Goal: Task Accomplishment & Management: Complete application form

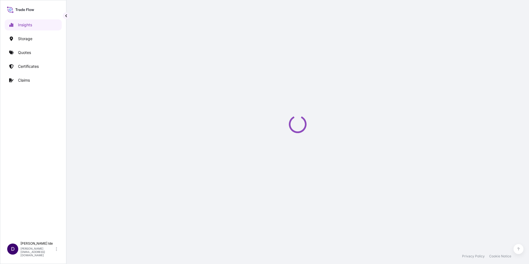
select select "2025"
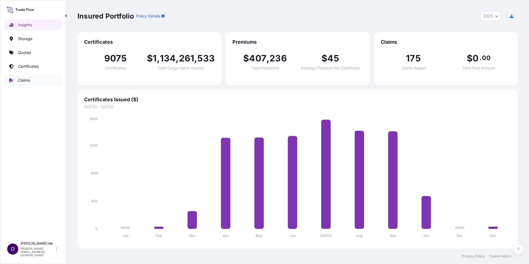
click at [23, 81] on p "Claims" at bounding box center [24, 80] width 12 height 6
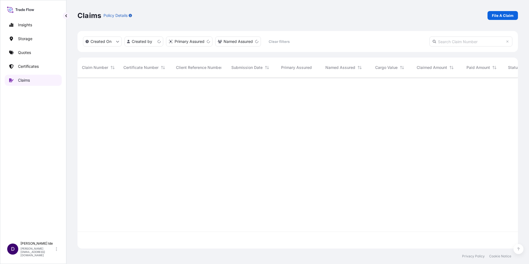
scroll to position [170, 436]
click at [496, 12] on link "File A Claim" at bounding box center [502, 15] width 30 height 9
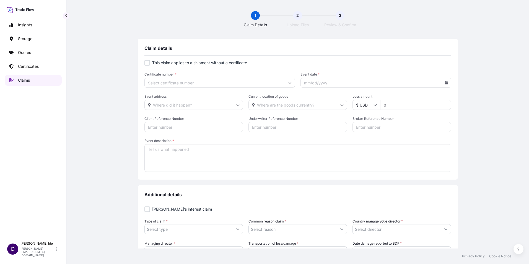
click at [20, 78] on p "Claims" at bounding box center [24, 80] width 12 height 6
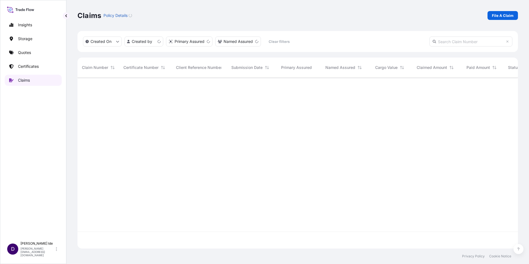
scroll to position [170, 436]
click at [440, 41] on input "text" at bounding box center [470, 42] width 83 height 10
paste input "CL31632-3"
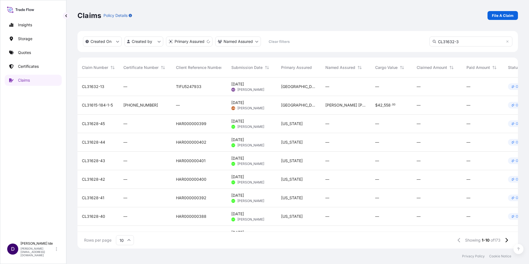
type input "CL31632-3"
click at [465, 44] on input "CL31632-3" at bounding box center [470, 42] width 83 height 10
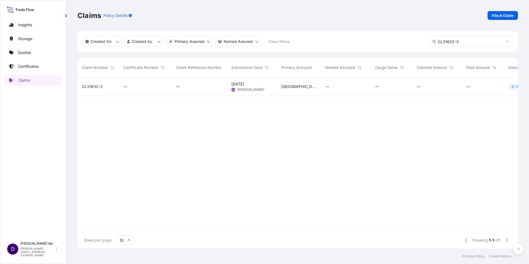
click at [92, 86] on span "CL31632-3" at bounding box center [92, 87] width 21 height 6
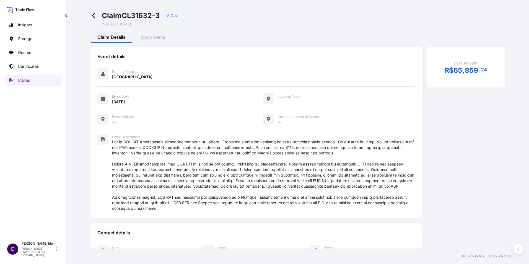
click at [163, 115] on div "Event Address" at bounding box center [180, 116] width 137 height 6
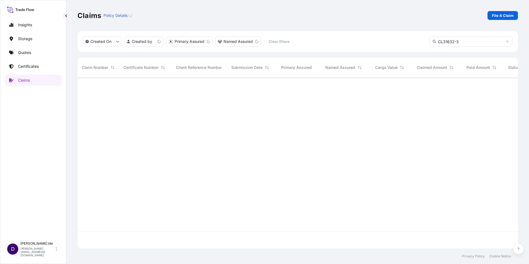
scroll to position [170, 436]
click at [95, 87] on span "CL31632-3" at bounding box center [92, 87] width 21 height 6
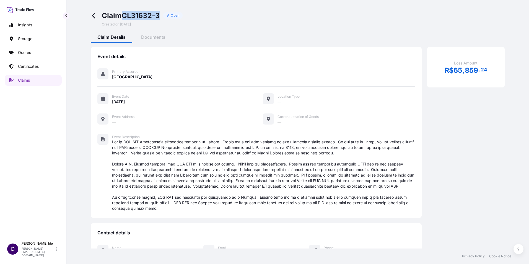
drag, startPoint x: 162, startPoint y: 15, endPoint x: 123, endPoint y: 16, distance: 39.0
click at [123, 16] on div "Claim CL31632-3 Open" at bounding box center [142, 15] width 81 height 9
copy span "CL31632-3"
click at [23, 81] on p "Claims" at bounding box center [24, 80] width 12 height 6
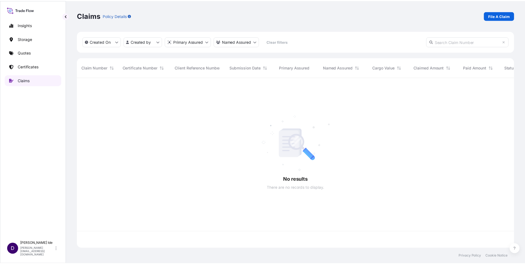
scroll to position [170, 436]
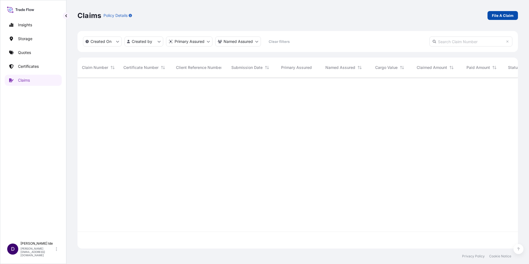
click at [504, 12] on link "File A Claim" at bounding box center [502, 15] width 30 height 9
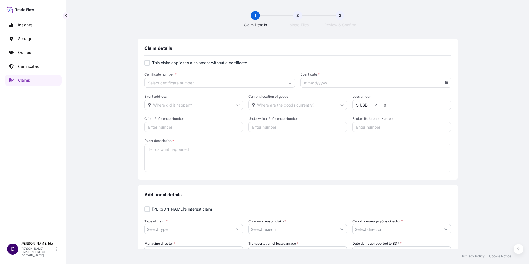
click at [146, 61] on div at bounding box center [147, 63] width 6 height 6
checkbox input "true"
click at [445, 82] on icon at bounding box center [446, 82] width 3 height 3
click at [421, 96] on button at bounding box center [421, 98] width 9 height 9
click at [375, 121] on button "2" at bounding box center [374, 121] width 9 height 9
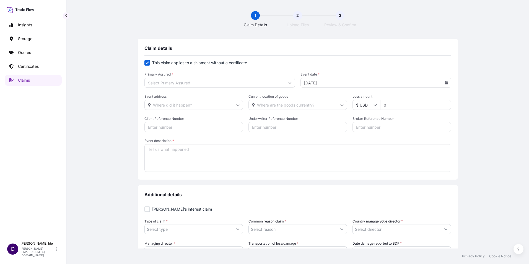
click at [447, 82] on input "[DATE]" at bounding box center [375, 83] width 151 height 10
click at [445, 82] on icon at bounding box center [446, 82] width 3 height 3
click at [400, 121] on button "4" at bounding box center [399, 121] width 9 height 9
type input "[DATE]"
drag, startPoint x: 392, startPoint y: 103, endPoint x: 369, endPoint y: 108, distance: 23.7
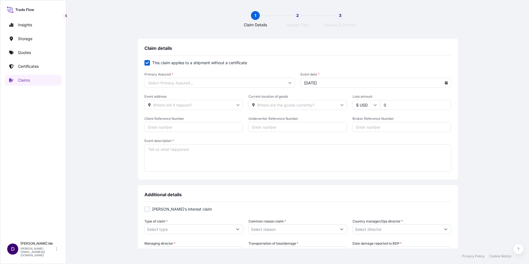
click at [370, 107] on div "$ USD 0" at bounding box center [401, 105] width 98 height 10
type input "20000"
click at [170, 157] on textarea "Event description *" at bounding box center [297, 158] width 307 height 28
type textarea "M"
type textarea "Late delivery notices provided resulting in demurrage."
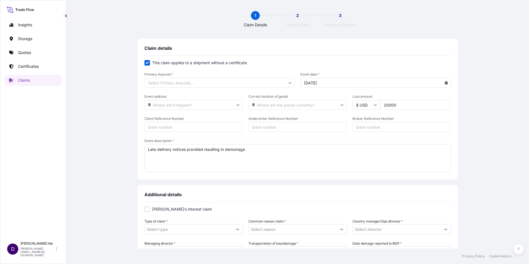
click at [237, 229] on button "Show suggestions" at bounding box center [238, 229] width 10 height 10
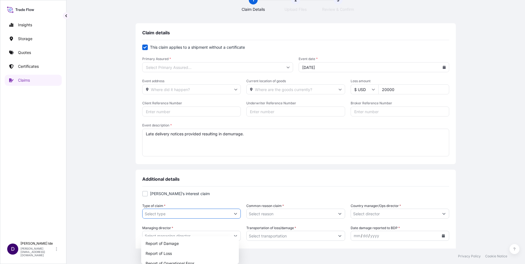
scroll to position [55, 0]
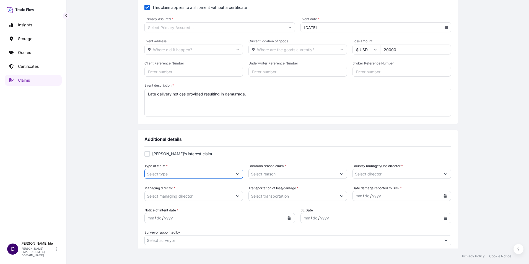
click at [236, 173] on icon "Show suggestions" at bounding box center [237, 173] width 3 height 3
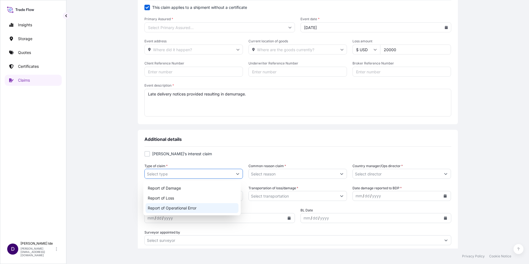
click at [204, 209] on div "Report of Operational Error" at bounding box center [192, 208] width 93 height 10
type input "Report of Operational Error"
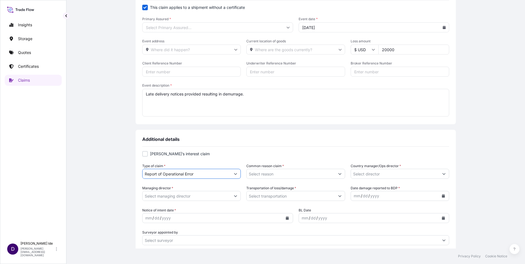
click at [341, 174] on button "Show suggestions" at bounding box center [340, 174] width 10 height 10
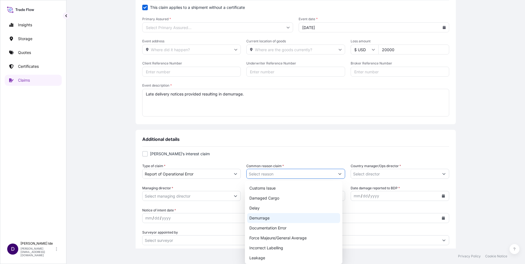
click at [275, 219] on div "Demurrage" at bounding box center [293, 218] width 93 height 10
type input "Demurrage"
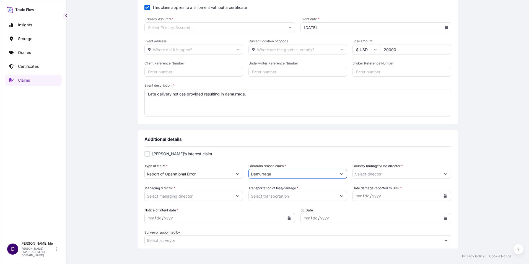
click at [446, 174] on div at bounding box center [401, 174] width 98 height 10
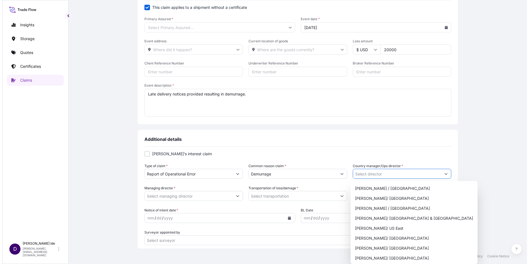
scroll to position [194, 0]
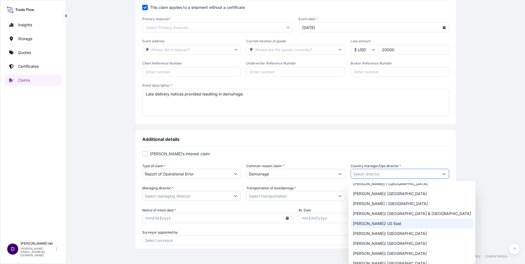
click at [365, 224] on div "[PERSON_NAME]/ US East" at bounding box center [412, 224] width 123 height 10
type input "[PERSON_NAME]/ US East"
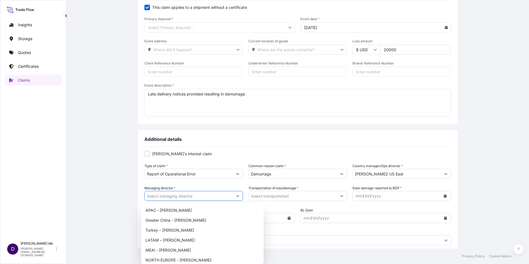
click at [233, 196] on button "Show suggestions" at bounding box center [238, 196] width 10 height 10
click at [162, 196] on input "Managing director *" at bounding box center [186, 196] width 88 height 10
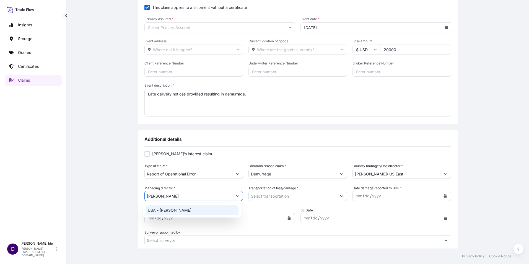
click at [171, 209] on div "USA - [PERSON_NAME]" at bounding box center [192, 210] width 93 height 10
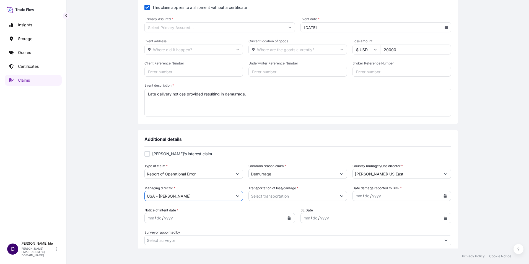
type input "USA - [PERSON_NAME]"
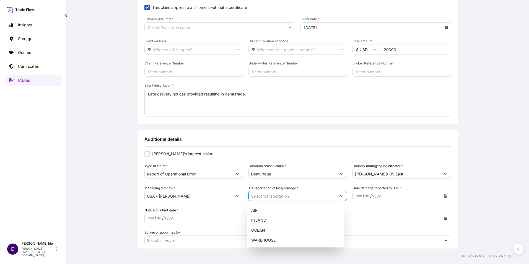
click at [340, 195] on icon "Show suggestions" at bounding box center [341, 195] width 3 height 3
click at [267, 218] on div "INLAND" at bounding box center [295, 220] width 93 height 10
type input "INLAND"
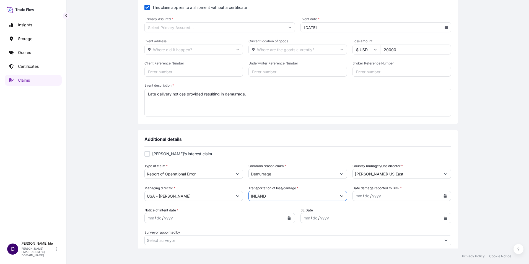
click at [444, 196] on button "Calendar" at bounding box center [445, 195] width 9 height 9
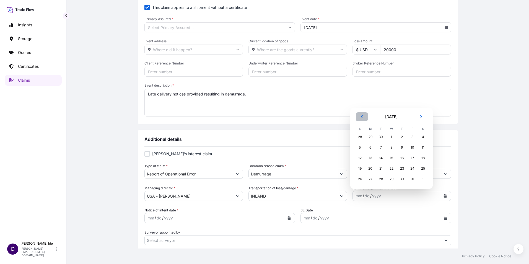
click at [361, 115] on button "Previous" at bounding box center [362, 116] width 12 height 9
click at [403, 137] on div "4" at bounding box center [402, 137] width 10 height 10
click at [285, 219] on button "Calendar" at bounding box center [289, 218] width 9 height 9
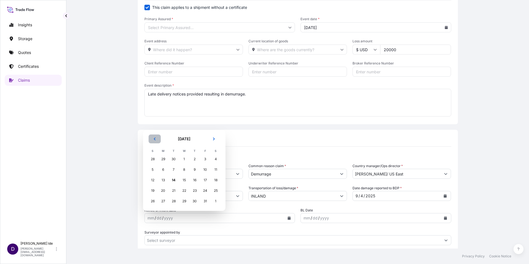
click at [154, 136] on button "Previous" at bounding box center [155, 138] width 12 height 9
click at [196, 159] on div "4" at bounding box center [195, 159] width 10 height 10
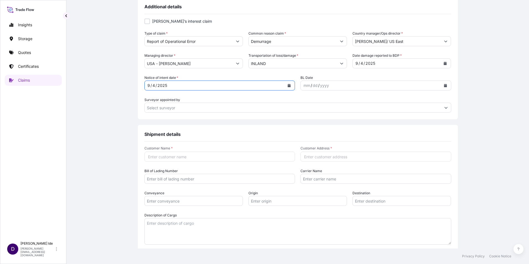
scroll to position [190, 0]
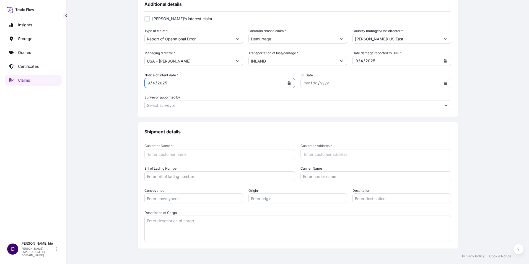
click at [153, 155] on input "Customer Name *" at bounding box center [219, 154] width 151 height 10
type input "Lanxess"
click at [316, 152] on input "Customer Address *" at bounding box center [375, 154] width 151 height 10
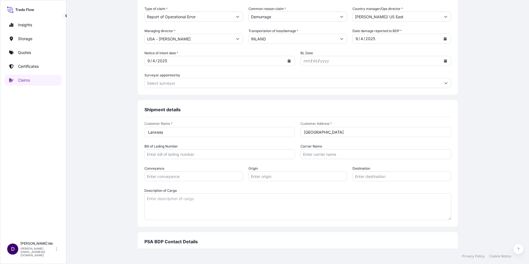
scroll to position [246, 0]
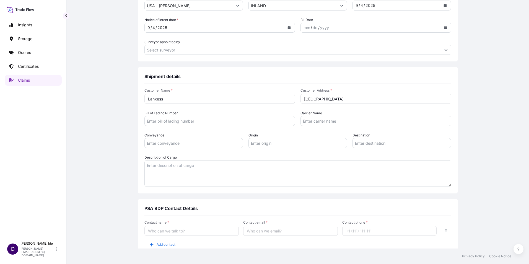
type input "[GEOGRAPHIC_DATA]"
click at [160, 233] on input "Contact name *" at bounding box center [191, 231] width 95 height 10
type input "[PERSON_NAME]"
type input "[PERSON_NAME][EMAIL_ADDRESS][DOMAIN_NAME]"
type input "12156298934"
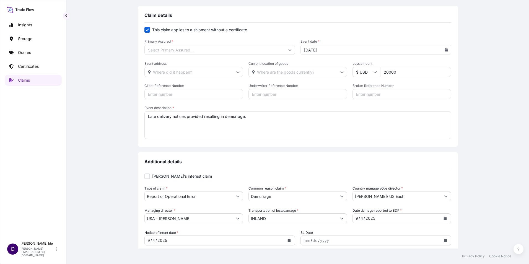
scroll to position [23, 0]
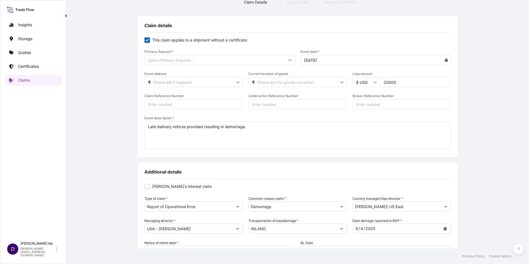
click at [289, 61] on icon at bounding box center [289, 59] width 3 height 3
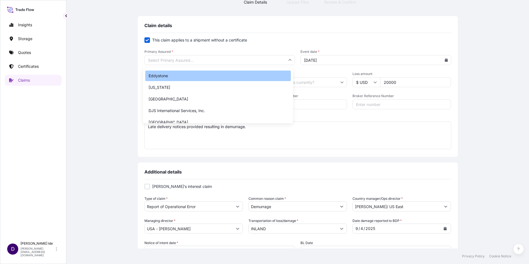
click at [194, 78] on div "Eddystone" at bounding box center [218, 76] width 146 height 11
type input "Eddystone"
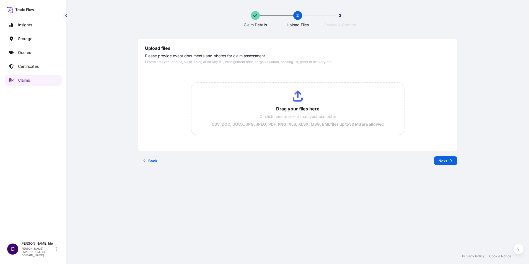
scroll to position [0, 0]
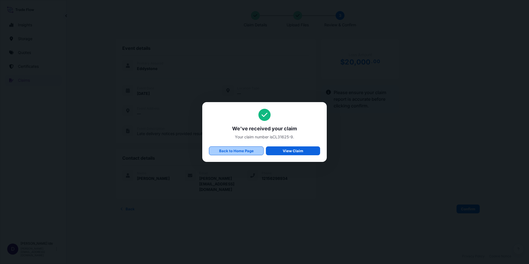
click at [250, 151] on p "Back to Home Page" at bounding box center [236, 151] width 35 height 6
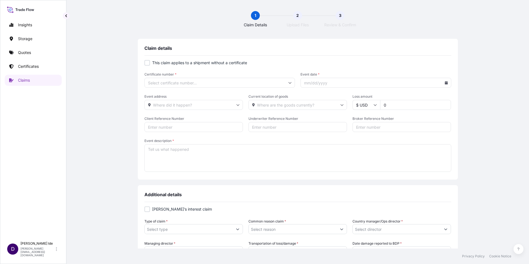
click at [146, 63] on div at bounding box center [147, 63] width 6 height 6
checkbox input "true"
click at [289, 82] on icon at bounding box center [290, 83] width 3 height 2
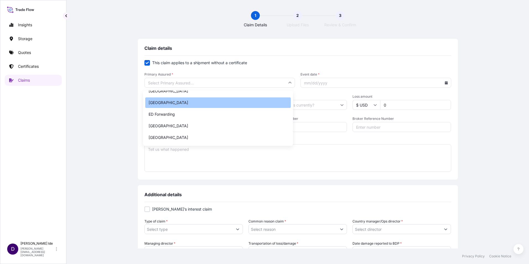
scroll to position [55, 0]
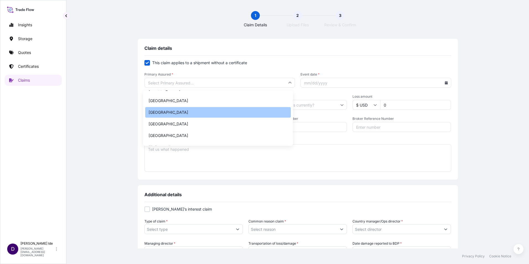
click at [175, 114] on div "[GEOGRAPHIC_DATA]" at bounding box center [218, 112] width 146 height 11
type input "[GEOGRAPHIC_DATA]"
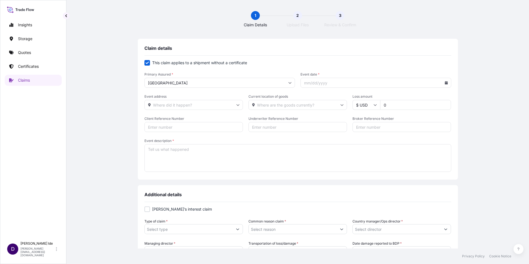
click at [444, 81] on div at bounding box center [375, 83] width 151 height 10
click at [445, 83] on icon at bounding box center [446, 82] width 3 height 3
click at [424, 99] on button at bounding box center [421, 98] width 9 height 9
click at [400, 120] on button "4" at bounding box center [399, 121] width 9 height 9
type input "[DATE]"
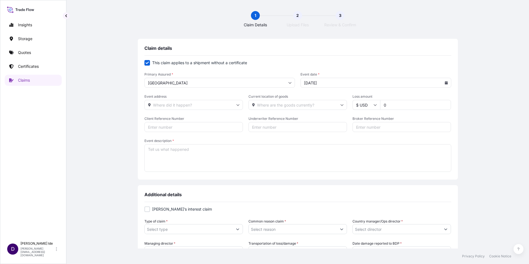
drag, startPoint x: 389, startPoint y: 105, endPoint x: 353, endPoint y: 110, distance: 36.4
click at [353, 110] on form "This claim applies to a shipment without a certificate Primary Assured * Philad…" at bounding box center [297, 116] width 307 height 113
drag, startPoint x: 402, startPoint y: 103, endPoint x: 359, endPoint y: 106, distance: 43.0
click at [359, 106] on div "$ USD 1562.80" at bounding box center [401, 105] width 98 height 10
type input "12562.80"
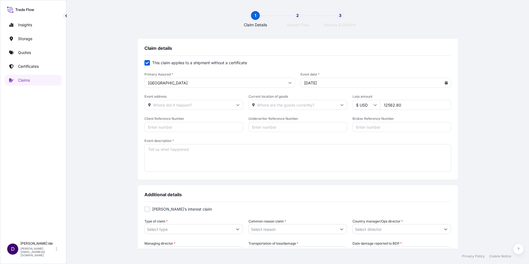
drag, startPoint x: 162, startPoint y: 154, endPoint x: 157, endPoint y: 155, distance: 4.6
click at [160, 155] on textarea "Event description *" at bounding box center [297, 158] width 307 height 28
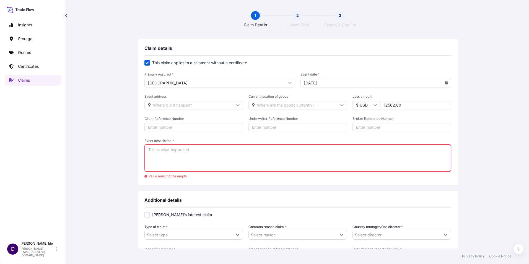
click at [157, 152] on textarea "Event description *" at bounding box center [297, 158] width 307 height 28
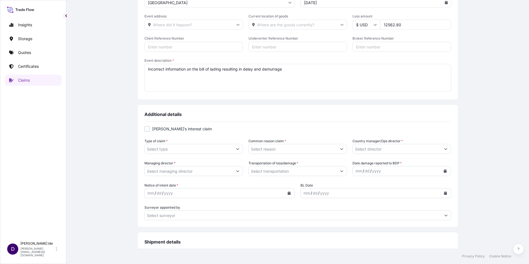
scroll to position [83, 0]
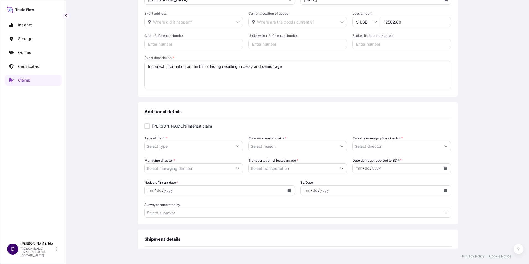
type textarea "Incorrect information on the bill of lading resulting in delay and demurrage"
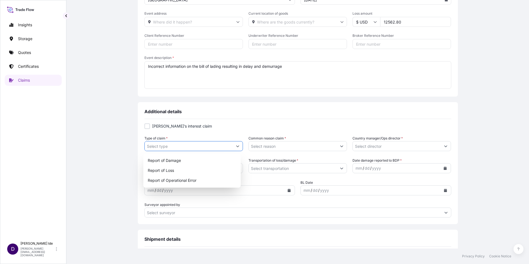
click at [237, 144] on icon "Show suggestions" at bounding box center [237, 145] width 3 height 3
click at [197, 181] on div "Report of Operational Error" at bounding box center [192, 180] width 93 height 10
type input "Report of Operational Error"
click at [340, 145] on button "Show suggestions" at bounding box center [342, 146] width 10 height 10
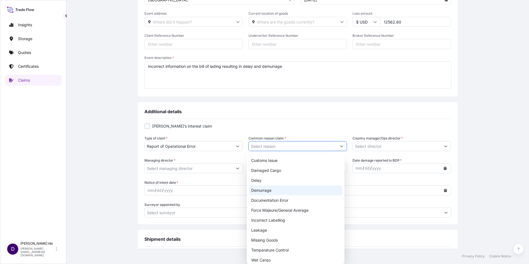
click at [267, 191] on div "Demurrage" at bounding box center [295, 190] width 93 height 10
type input "Demurrage"
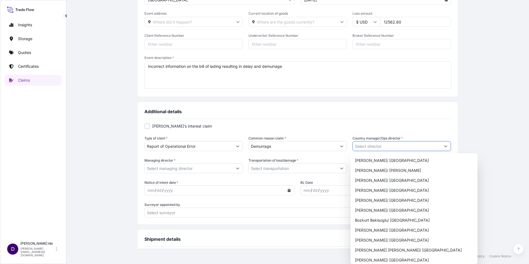
click at [444, 146] on icon "Show suggestions" at bounding box center [445, 147] width 3 height 2
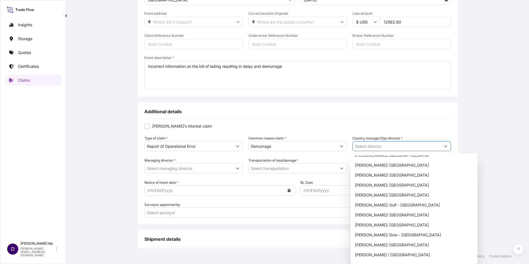
scroll to position [304, 0]
click at [374, 225] on div "[PERSON_NAME]/ BASF - US" at bounding box center [414, 225] width 123 height 10
type input "[PERSON_NAME]/ BASF - US"
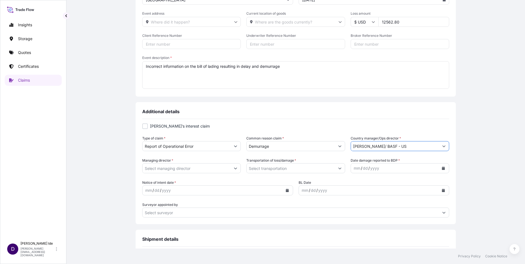
click at [235, 168] on icon "Show suggestions" at bounding box center [235, 168] width 3 height 3
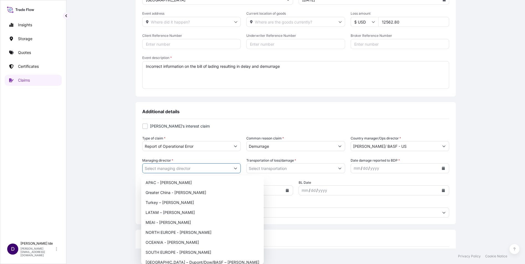
click at [171, 170] on input "Managing director *" at bounding box center [186, 168] width 88 height 10
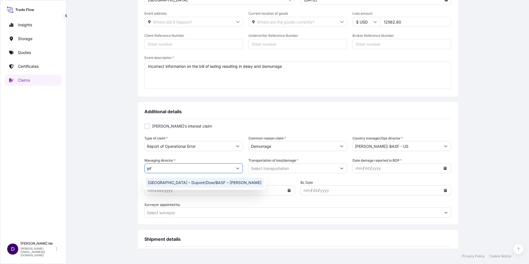
click at [188, 183] on div "[GEOGRAPHIC_DATA] – Dupont/Dow/BASF – [PERSON_NAME]" at bounding box center [205, 183] width 118 height 10
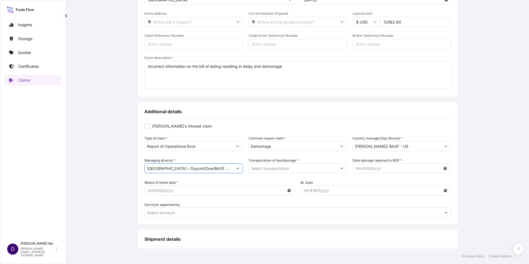
type input "[GEOGRAPHIC_DATA] – Dupont/Dow/BASF – [PERSON_NAME]"
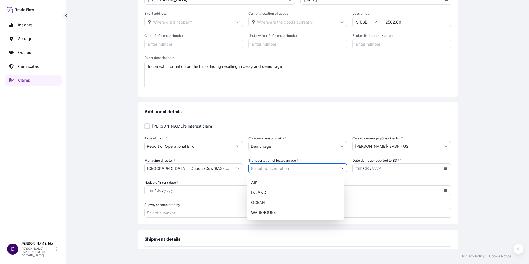
click at [340, 166] on button "Show suggestions" at bounding box center [342, 168] width 10 height 10
click at [272, 202] on div "OCEAN" at bounding box center [295, 203] width 93 height 10
type input "OCEAN"
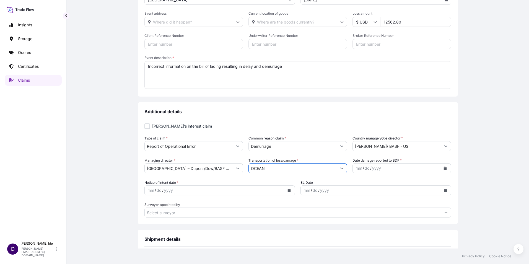
click at [444, 170] on icon "Calendar" at bounding box center [445, 168] width 3 height 3
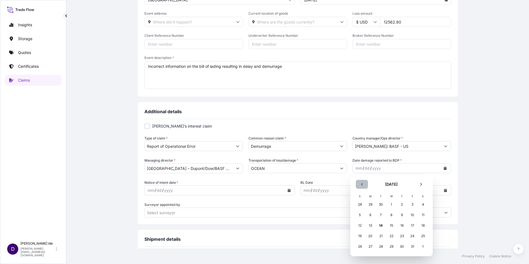
click at [360, 183] on icon "Previous" at bounding box center [361, 184] width 3 height 3
click at [403, 205] on div "4" at bounding box center [402, 204] width 10 height 10
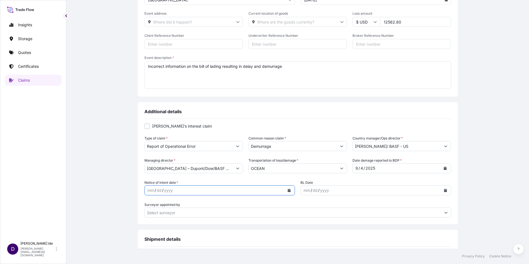
click at [289, 190] on button "Calendar" at bounding box center [289, 190] width 9 height 9
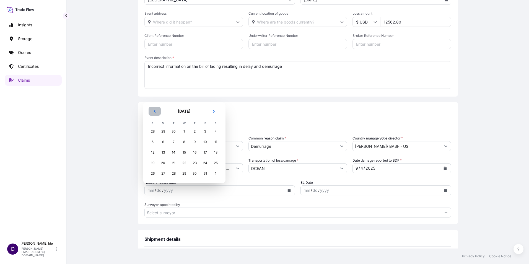
click at [154, 110] on icon "Previous" at bounding box center [154, 111] width 3 height 3
click at [194, 130] on div "4" at bounding box center [195, 131] width 10 height 10
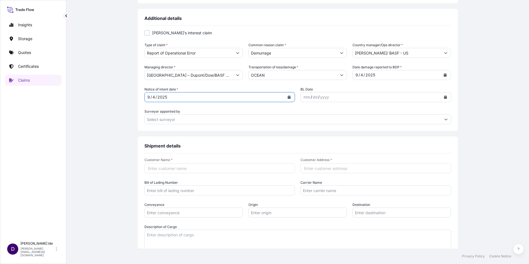
scroll to position [221, 0]
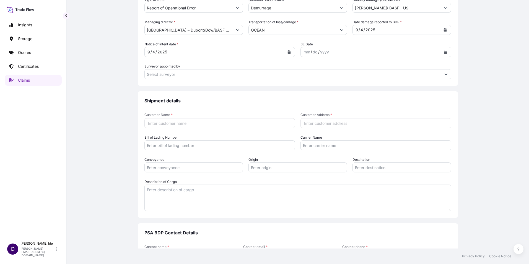
click at [153, 124] on input "Customer Name *" at bounding box center [219, 123] width 151 height 10
type input "BASF"
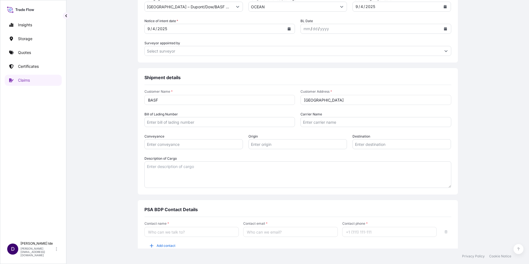
scroll to position [272, 0]
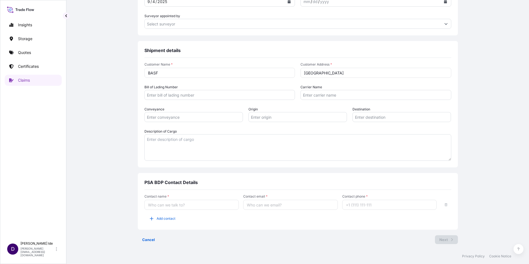
type input "[GEOGRAPHIC_DATA]"
click at [172, 206] on input "Contact name *" at bounding box center [191, 205] width 95 height 10
type input "[PERSON_NAME]"
type input "[PERSON_NAME][EMAIL_ADDRESS][DOMAIN_NAME]"
type input "12156298934"
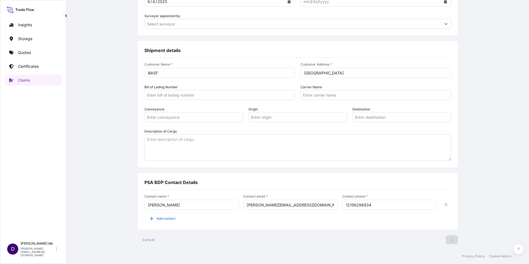
scroll to position [0, 0]
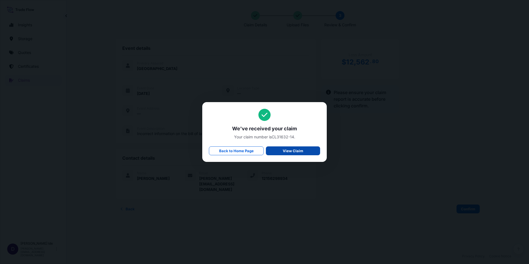
click at [293, 153] on p "View Claim" at bounding box center [293, 151] width 20 height 6
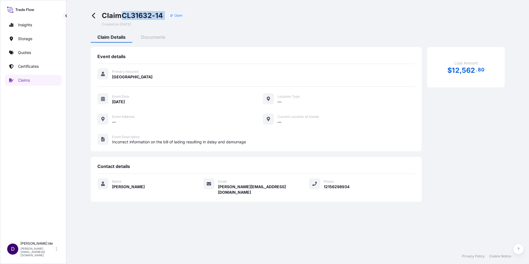
drag, startPoint x: 166, startPoint y: 16, endPoint x: 124, endPoint y: 19, distance: 41.9
click at [124, 19] on div "Claim CL31632-14 Open" at bounding box center [144, 15] width 84 height 9
copy div "CL31632-14"
click at [95, 11] on span at bounding box center [95, 18] width 9 height 15
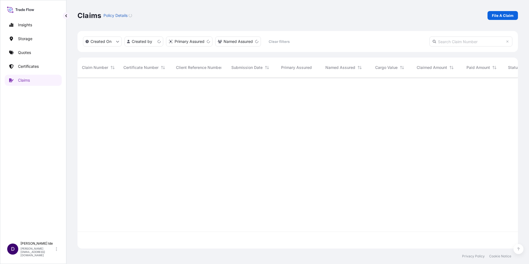
scroll to position [170, 436]
click at [496, 13] on p "File A Claim" at bounding box center [503, 16] width 22 height 6
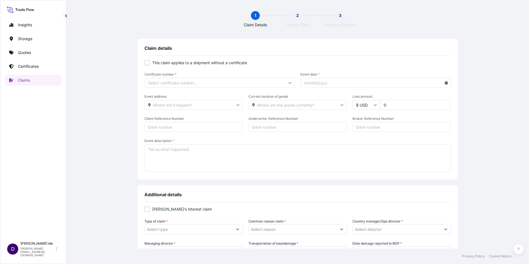
click at [146, 60] on div at bounding box center [147, 63] width 6 height 6
checkbox input "true"
click at [443, 84] on div at bounding box center [375, 83] width 151 height 10
click at [445, 81] on icon at bounding box center [446, 82] width 3 height 3
click at [422, 97] on icon at bounding box center [422, 98] width 2 height 3
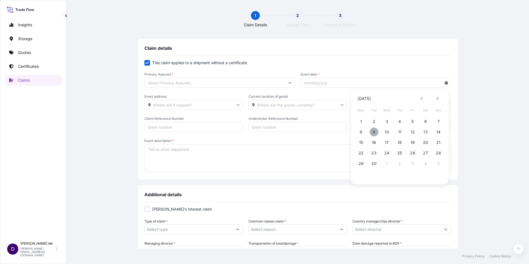
click at [372, 133] on button "9" at bounding box center [374, 132] width 9 height 9
type input "[DATE]"
drag, startPoint x: 383, startPoint y: 105, endPoint x: 350, endPoint y: 105, distance: 33.8
click at [352, 105] on div "$ USD 0" at bounding box center [401, 105] width 98 height 10
type input "6245"
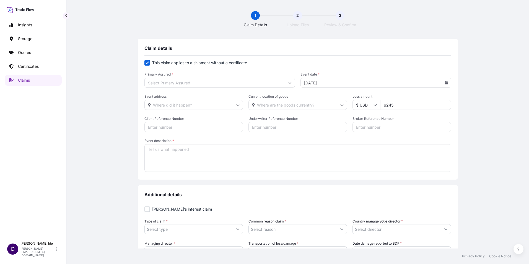
click at [157, 151] on textarea "Event description *" at bounding box center [297, 158] width 307 height 28
click at [158, 149] on textarea "Event description *" at bounding box center [297, 158] width 307 height 28
click at [192, 150] on textarea "Documentation error." at bounding box center [297, 158] width 307 height 28
type textarea "Documentation error. Less cargo reported on export documents resulting in addit…"
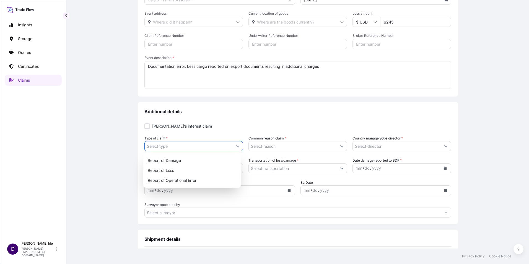
click at [237, 146] on icon "Show suggestions" at bounding box center [237, 145] width 3 height 3
click at [183, 179] on div "Report of Operational Error" at bounding box center [192, 180] width 93 height 10
type input "Report of Operational Error"
click at [340, 145] on icon "Show suggestions" at bounding box center [341, 145] width 3 height 3
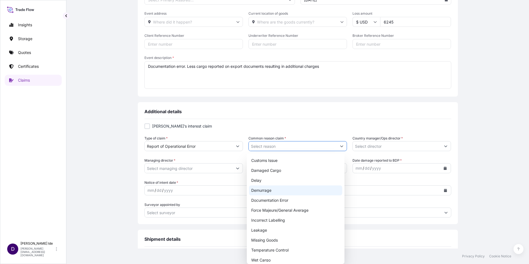
click at [272, 191] on div "Demurrage" at bounding box center [295, 190] width 93 height 10
click at [340, 145] on icon "Show suggestions" at bounding box center [341, 145] width 3 height 3
click at [283, 199] on div "Documentation Error" at bounding box center [295, 200] width 93 height 10
type input "Documentation Error"
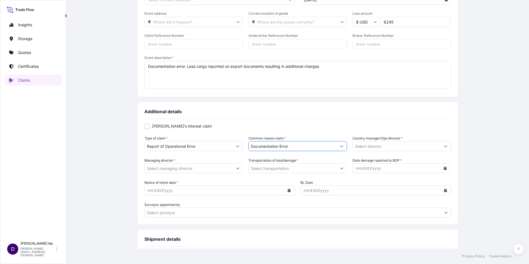
click at [445, 145] on button "Show suggestions" at bounding box center [446, 146] width 10 height 10
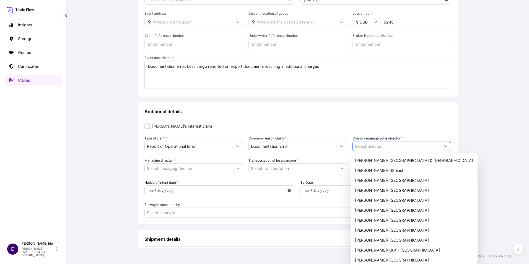
scroll to position [221, 0]
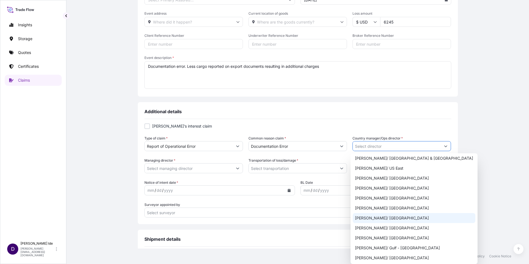
click at [390, 220] on div "[PERSON_NAME]/ [GEOGRAPHIC_DATA]" at bounding box center [414, 218] width 123 height 10
type input "[PERSON_NAME]/ [GEOGRAPHIC_DATA]"
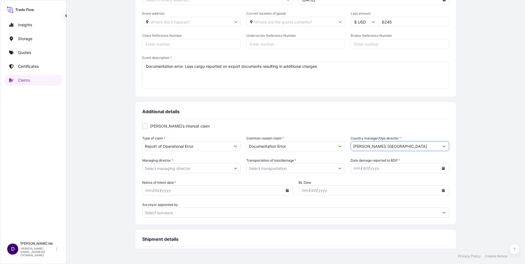
click at [237, 167] on button "Show suggestions" at bounding box center [235, 168] width 10 height 10
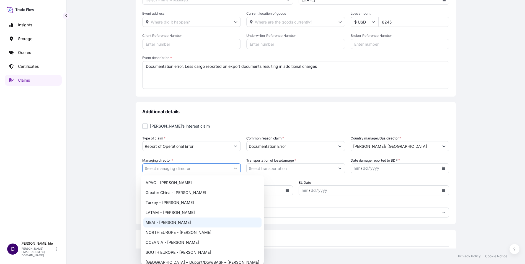
click at [176, 222] on div "MEAI - [PERSON_NAME]" at bounding box center [202, 222] width 118 height 10
type input "MEAI - [PERSON_NAME]"
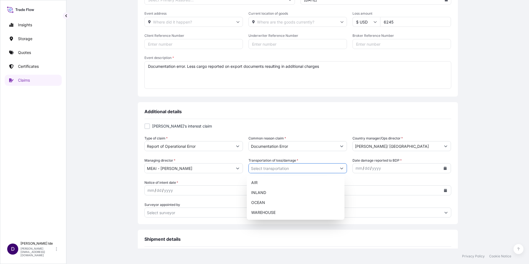
click at [340, 168] on icon "Show suggestions" at bounding box center [341, 168] width 3 height 3
click at [272, 194] on div "INLAND" at bounding box center [295, 193] width 93 height 10
type input "INLAND"
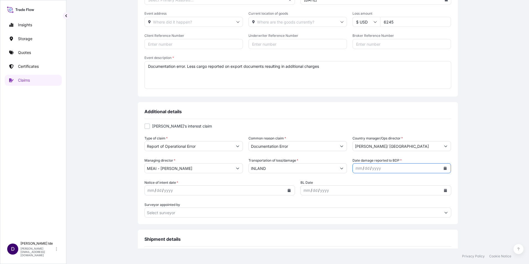
click at [445, 168] on button "Calendar" at bounding box center [445, 168] width 9 height 9
click at [364, 183] on button "Previous" at bounding box center [362, 184] width 12 height 9
click at [380, 215] on div "9" at bounding box center [381, 215] width 10 height 10
click at [287, 189] on icon "Calendar" at bounding box center [288, 190] width 3 height 3
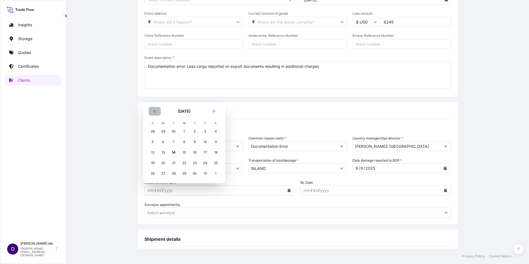
click at [155, 110] on icon "Previous" at bounding box center [154, 111] width 3 height 3
click at [173, 141] on div "9" at bounding box center [174, 142] width 10 height 10
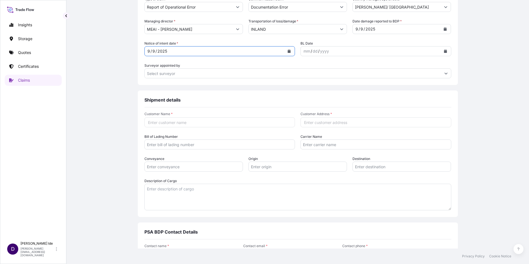
scroll to position [249, 0]
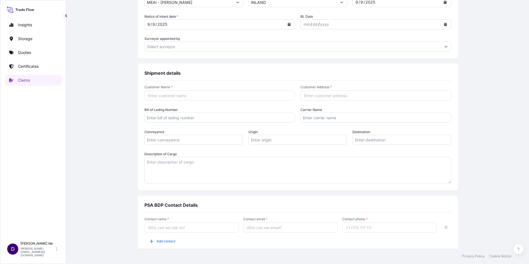
click at [149, 96] on input "Customer Name *" at bounding box center [219, 95] width 151 height 10
paste input "World Crane Services FZE"
type input "World Crane Services FZE"
click at [321, 96] on input "Customer Address *" at bounding box center [375, 95] width 151 height 10
type input "[GEOGRAPHIC_DATA]"
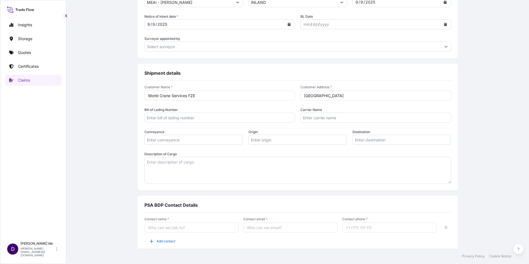
click at [154, 230] on input "Contact name *" at bounding box center [191, 227] width 95 height 10
type input "[PERSON_NAME]"
type input "[PERSON_NAME][EMAIL_ADDRESS][DOMAIN_NAME]"
type input "12156298934"
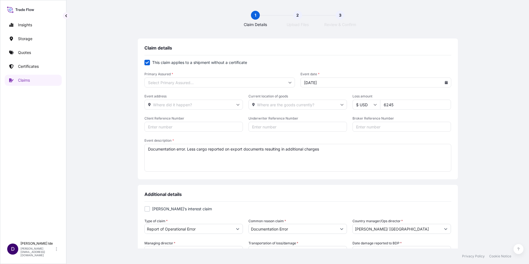
scroll to position [0, 0]
click at [288, 84] on input "Primary Assured *" at bounding box center [219, 83] width 151 height 10
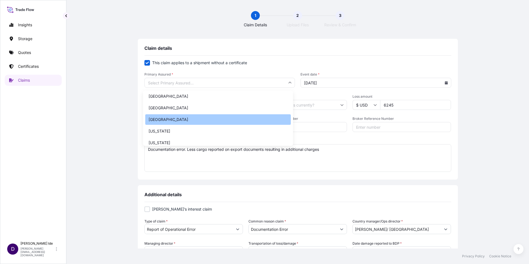
click at [196, 119] on div "[GEOGRAPHIC_DATA]" at bounding box center [218, 119] width 146 height 11
type input "[GEOGRAPHIC_DATA]"
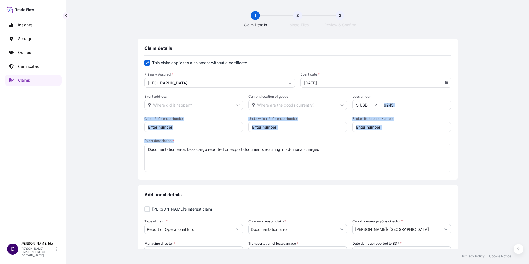
drag, startPoint x: 524, startPoint y: 103, endPoint x: 530, endPoint y: 137, distance: 34.7
click at [529, 137] on html "Insights Storage Quotes Certificates Claims D [PERSON_NAME] [PERSON_NAME][EMAIL…" at bounding box center [264, 132] width 529 height 264
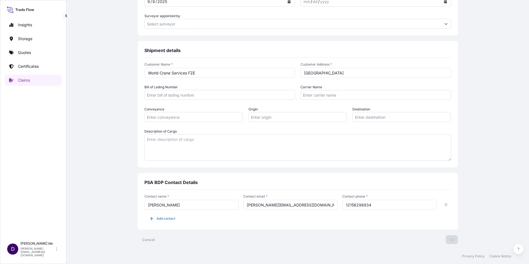
scroll to position [0, 0]
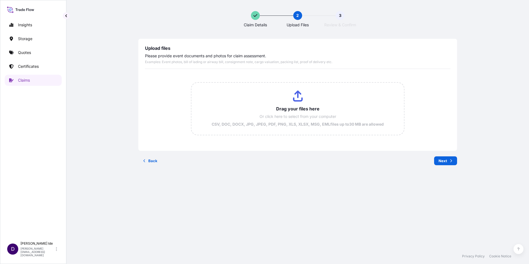
click at [303, 206] on div "Claim Details 2 Upload Files 3 Review & Confirm Upload files Please provide eve…" at bounding box center [297, 124] width 440 height 248
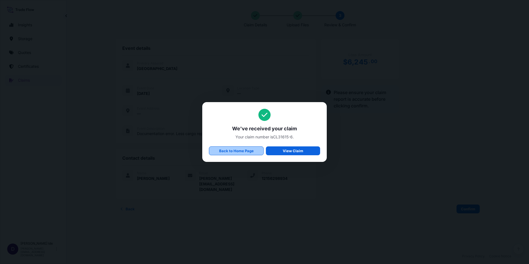
click at [244, 153] on p "Back to Home Page" at bounding box center [236, 151] width 35 height 6
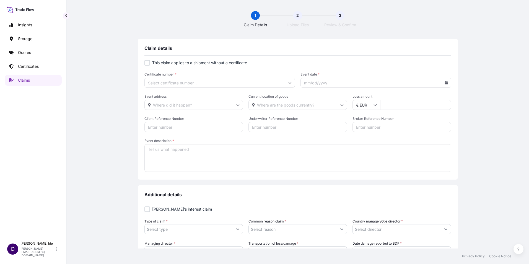
type input "$ USD"
type input "0"
click at [27, 83] on p "Claims" at bounding box center [24, 80] width 12 height 6
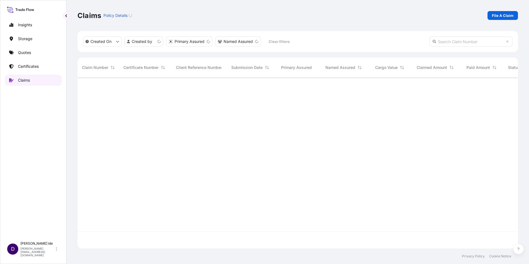
scroll to position [170, 436]
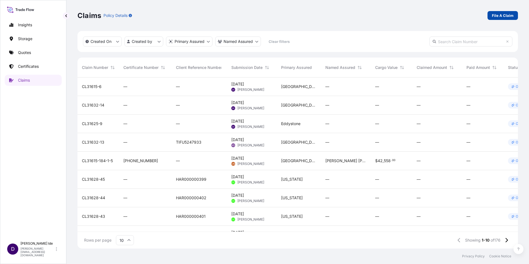
click at [501, 15] on p "File A Claim" at bounding box center [503, 16] width 22 height 6
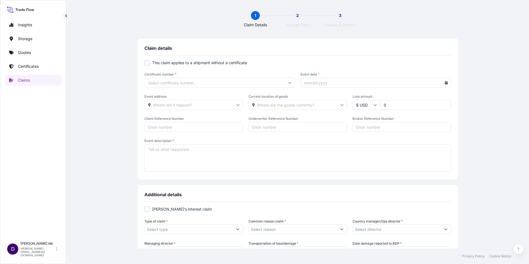
click at [146, 63] on div at bounding box center [147, 63] width 6 height 6
checkbox input "true"
click at [445, 83] on icon at bounding box center [446, 82] width 3 height 3
click at [421, 95] on button at bounding box center [421, 98] width 9 height 9
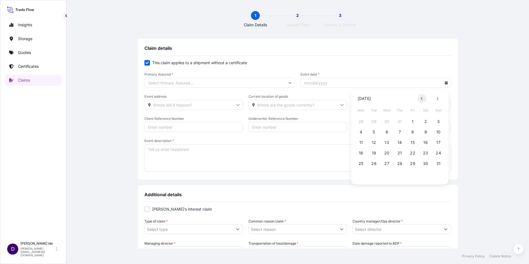
click at [421, 95] on button at bounding box center [421, 98] width 9 height 9
click at [374, 133] on button "3" at bounding box center [374, 132] width 9 height 9
type input "[DATE]"
drag, startPoint x: 388, startPoint y: 106, endPoint x: 360, endPoint y: 106, distance: 28.2
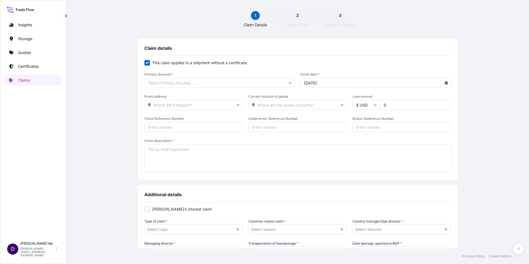
click at [360, 106] on div "$ USD 0" at bounding box center [401, 105] width 98 height 10
type input "12180"
click at [175, 158] on textarea "Event description *" at bounding box center [297, 158] width 307 height 28
click at [161, 148] on textarea "Car" at bounding box center [297, 158] width 307 height 28
drag, startPoint x: 161, startPoint y: 148, endPoint x: 120, endPoint y: 157, distance: 41.9
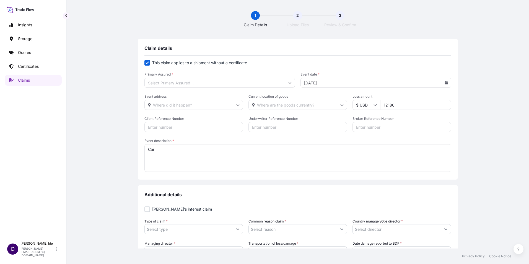
type textarea "Lost pallet"
click at [288, 82] on icon at bounding box center [289, 82] width 3 height 3
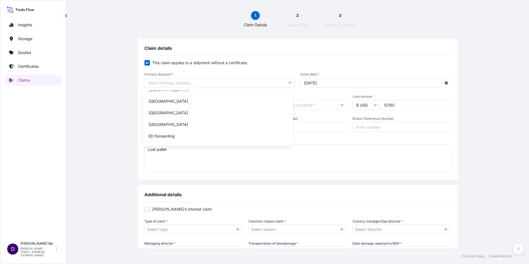
scroll to position [252, 0]
click at [158, 82] on input "Primary Assured *" at bounding box center [219, 83] width 151 height 10
click at [290, 82] on input "Primary Assured *" at bounding box center [219, 83] width 151 height 10
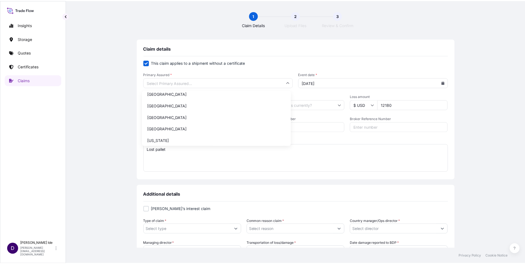
scroll to position [664, 0]
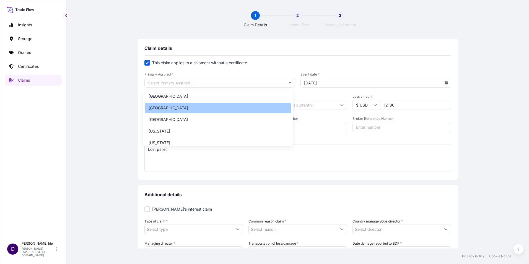
click at [163, 107] on div "[GEOGRAPHIC_DATA]" at bounding box center [218, 108] width 146 height 11
type input "[GEOGRAPHIC_DATA]"
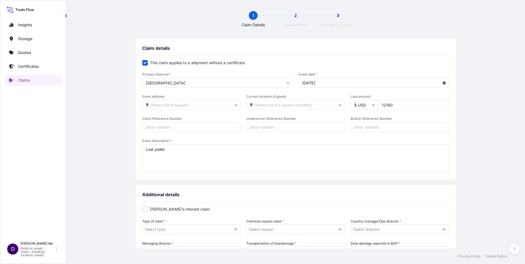
click at [237, 230] on button "Show suggestions" at bounding box center [235, 229] width 10 height 10
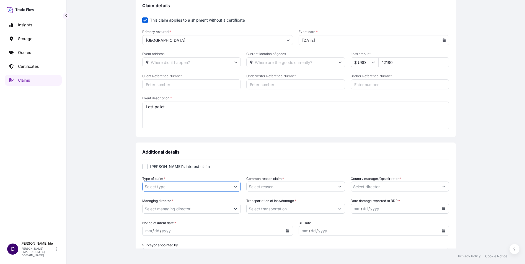
scroll to position [64, 0]
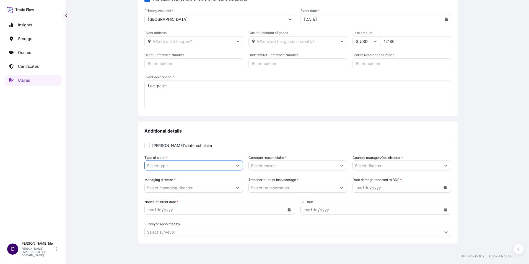
click at [234, 163] on button "Show suggestions" at bounding box center [238, 165] width 10 height 10
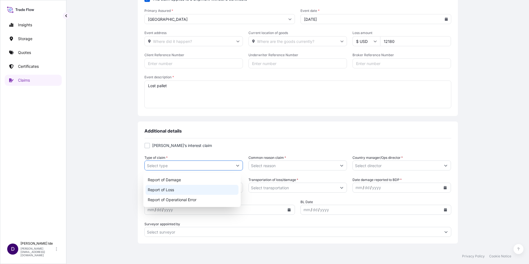
click at [176, 190] on div "Report of Loss" at bounding box center [192, 190] width 93 height 10
type input "Report of Loss"
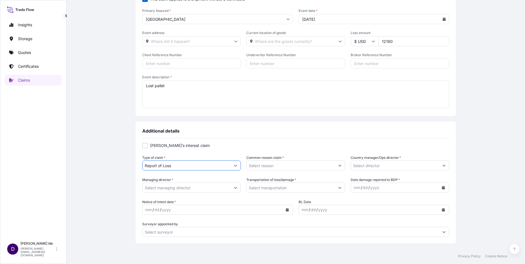
click at [339, 164] on icon "Show suggestions" at bounding box center [339, 165] width 3 height 3
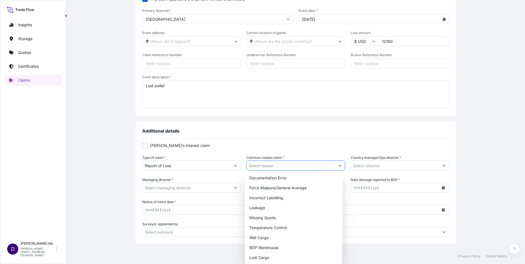
scroll to position [55, 0]
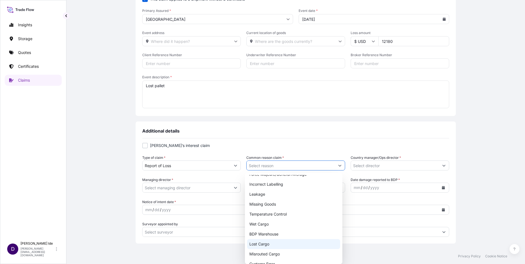
click at [274, 243] on div "Lost Cargo" at bounding box center [293, 244] width 93 height 10
type input "Lost Cargo"
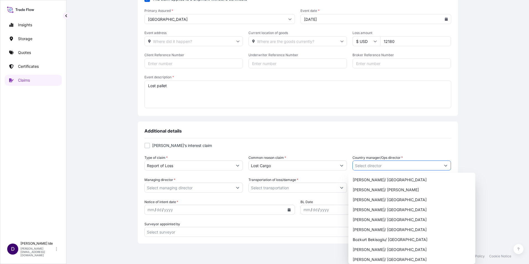
click at [443, 165] on button "Show suggestions" at bounding box center [446, 165] width 10 height 10
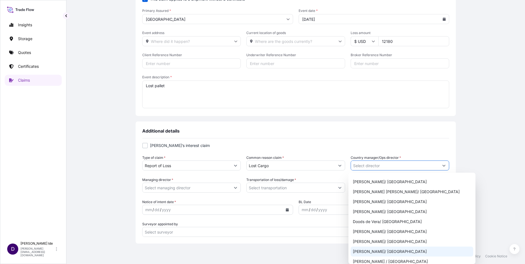
scroll to position [77, 0]
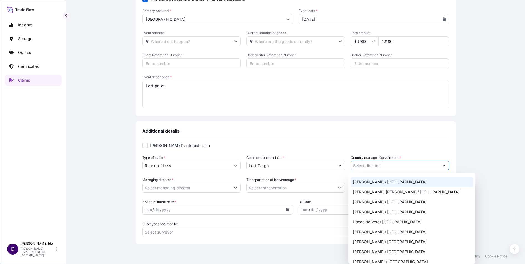
click at [383, 182] on div "[PERSON_NAME]/ [GEOGRAPHIC_DATA]" at bounding box center [412, 182] width 123 height 10
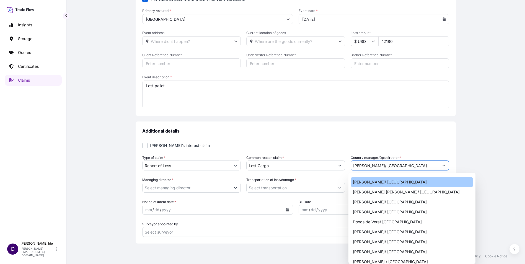
type input "[PERSON_NAME]/ [GEOGRAPHIC_DATA]"
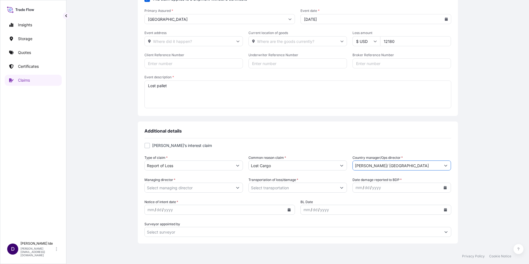
click at [236, 186] on button "Show suggestions" at bounding box center [238, 188] width 10 height 10
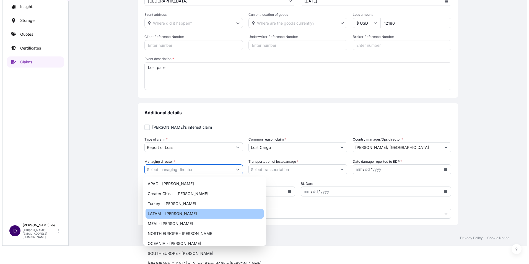
scroll to position [0, 0]
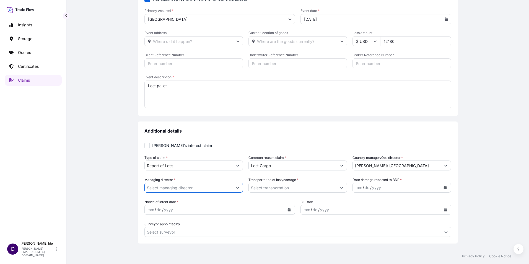
click at [163, 188] on input "Managing director *" at bounding box center [189, 188] width 88 height 10
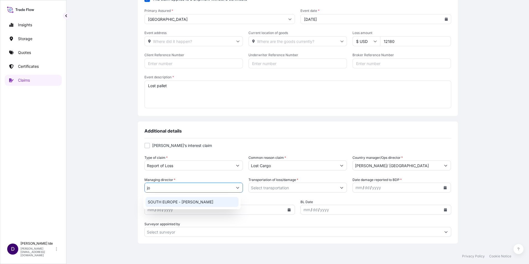
click at [175, 200] on div "SOUTH EUROPE - [PERSON_NAME]" at bounding box center [192, 202] width 93 height 10
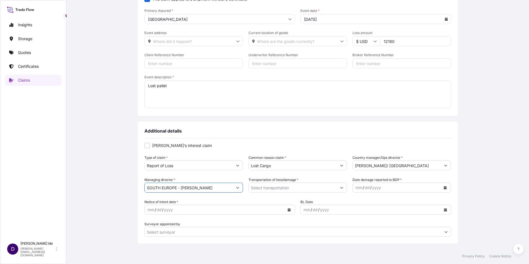
type input "SOUTH EUROPE - [PERSON_NAME]"
click at [340, 188] on icon "Show suggestions" at bounding box center [341, 187] width 3 height 3
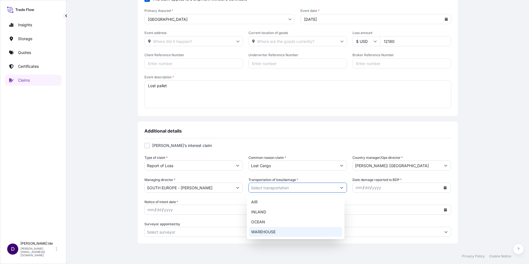
click at [272, 231] on div "WAREHOUSE" at bounding box center [295, 232] width 93 height 10
type input "WAREHOUSE"
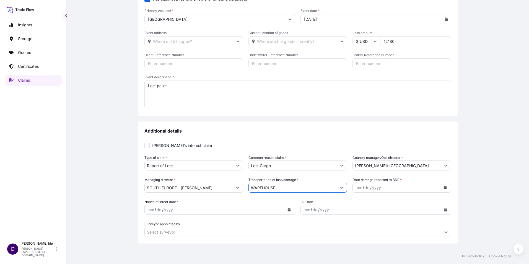
click at [444, 188] on icon "Calendar" at bounding box center [445, 187] width 3 height 3
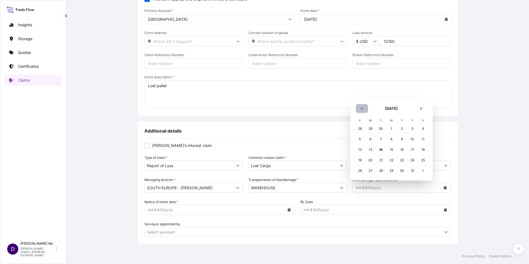
click at [361, 108] on icon "Previous" at bounding box center [361, 108] width 3 height 3
click at [361, 108] on th "S" at bounding box center [360, 110] width 11 height 6
click at [361, 99] on icon "Previous" at bounding box center [361, 97] width 3 height 3
click at [361, 110] on button "Previous" at bounding box center [362, 108] width 12 height 9
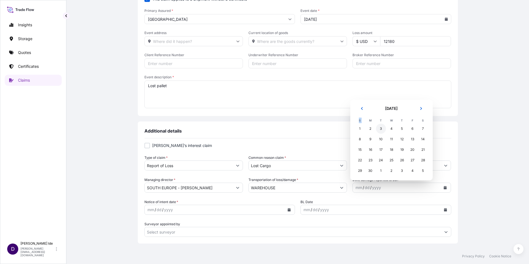
click at [381, 129] on div "3" at bounding box center [381, 129] width 10 height 10
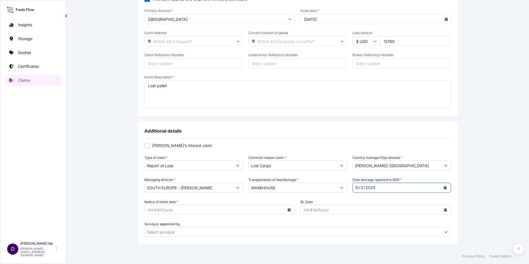
click at [288, 209] on icon "Calendar" at bounding box center [289, 209] width 3 height 3
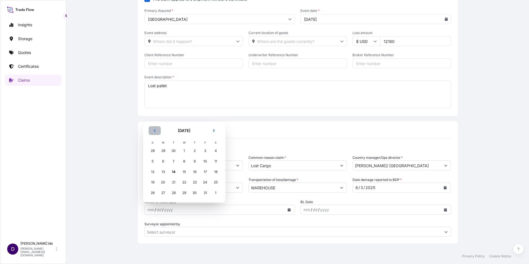
click at [156, 132] on icon "Previous" at bounding box center [154, 130] width 3 height 3
click at [154, 120] on icon "Previous" at bounding box center [154, 119] width 3 height 3
click at [154, 130] on icon "Previous" at bounding box center [154, 130] width 3 height 3
click at [172, 150] on div "3" at bounding box center [174, 151] width 10 height 10
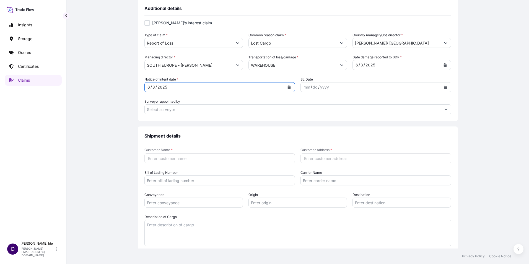
scroll to position [201, 0]
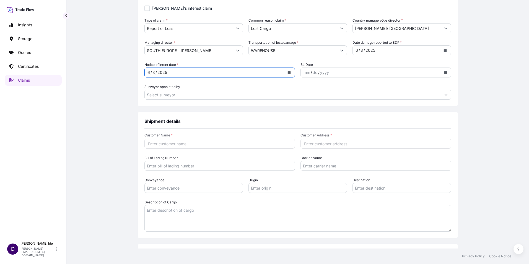
click at [154, 147] on input "Customer Name *" at bounding box center [219, 144] width 151 height 10
type input "Verkor"
click at [316, 143] on input "Customer Address *" at bounding box center [375, 144] width 151 height 10
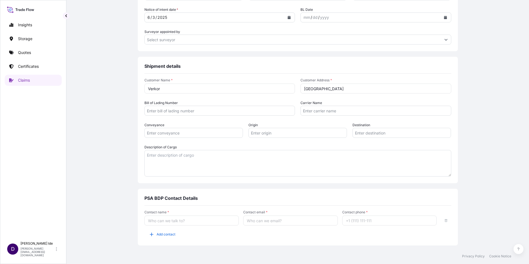
scroll to position [256, 0]
type input "[GEOGRAPHIC_DATA]"
click at [153, 220] on input "Contact name *" at bounding box center [191, 220] width 95 height 10
type input "[PERSON_NAME]"
type input "[PERSON_NAME][EMAIL_ADDRESS][DOMAIN_NAME]"
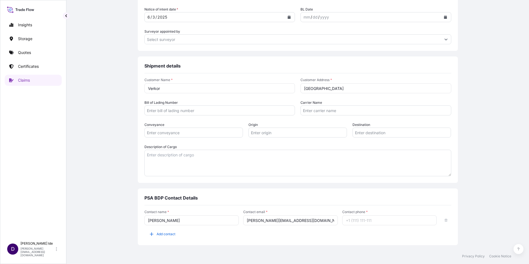
type input "12156298934"
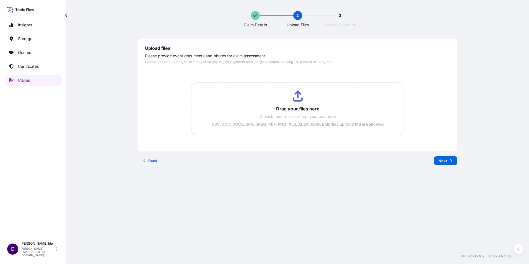
scroll to position [0, 0]
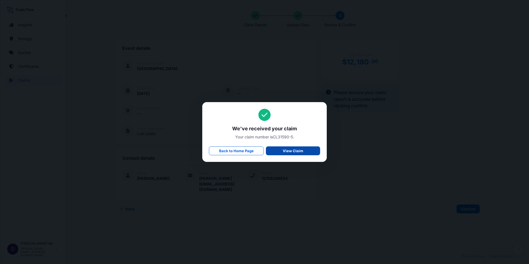
click at [291, 148] on p "View Claim" at bounding box center [293, 151] width 20 height 6
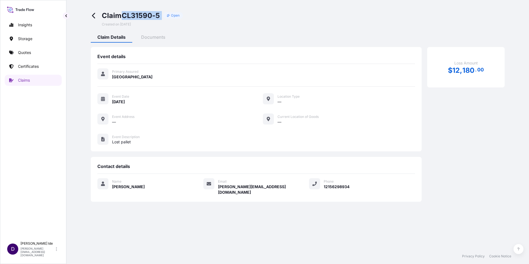
drag, startPoint x: 164, startPoint y: 16, endPoint x: 124, endPoint y: 16, distance: 39.8
click at [124, 16] on div "Claim CL31590-5 Open" at bounding box center [142, 15] width 81 height 9
copy div "CL31590-5"
click at [94, 14] on icon at bounding box center [94, 15] width 6 height 6
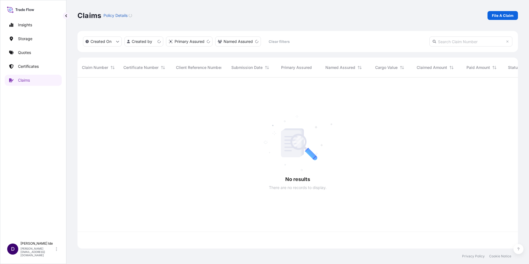
scroll to position [170, 436]
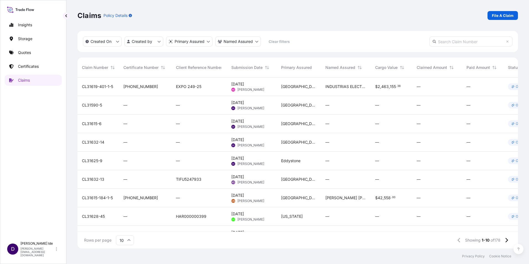
click at [92, 123] on span "CL31615-6" at bounding box center [92, 124] width 20 height 6
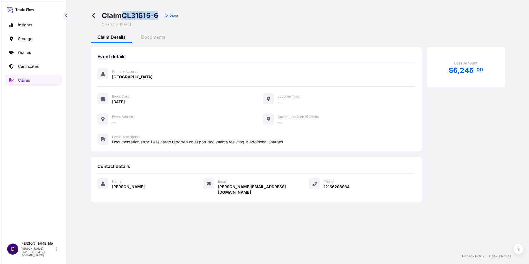
drag, startPoint x: 161, startPoint y: 15, endPoint x: 124, endPoint y: 21, distance: 37.6
click at [124, 21] on div "Claim CL31615-6 Open Created on [DATE]" at bounding box center [142, 18] width 80 height 15
copy span "CL31615-6"
click at [95, 13] on icon at bounding box center [94, 15] width 6 height 6
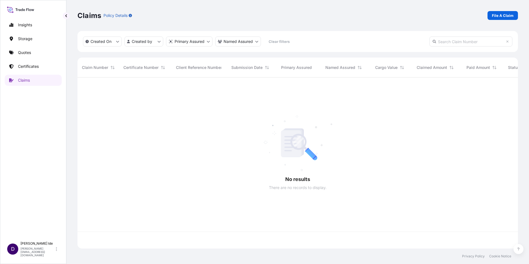
scroll to position [170, 436]
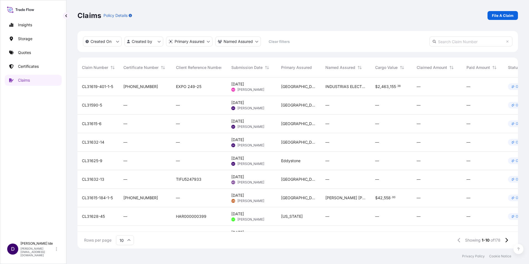
click at [89, 124] on span "CL31615-6" at bounding box center [92, 124] width 20 height 6
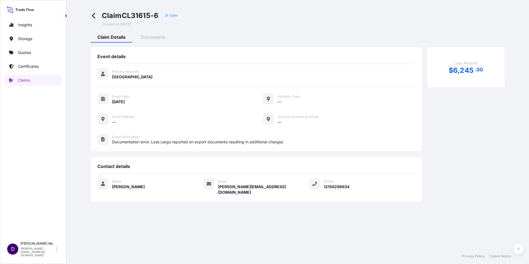
click at [94, 13] on icon at bounding box center [94, 15] width 6 height 6
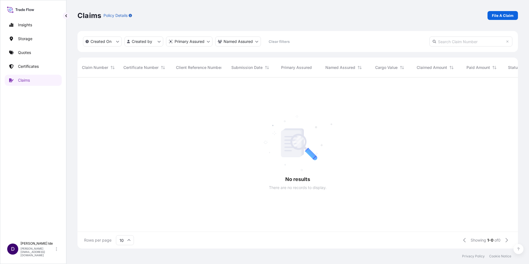
scroll to position [170, 436]
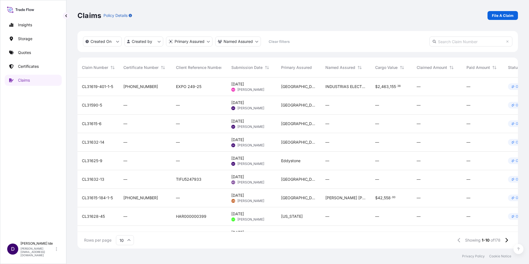
click at [92, 103] on span "CL31590-5" at bounding box center [92, 105] width 20 height 6
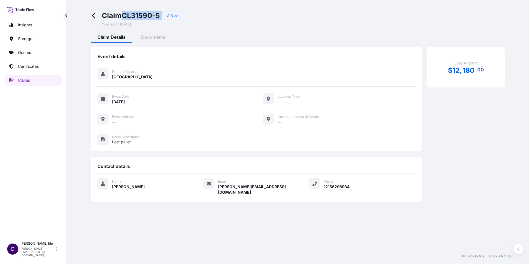
drag, startPoint x: 163, startPoint y: 15, endPoint x: 123, endPoint y: 16, distance: 40.1
click at [123, 16] on div "Claim CL31590-5 Open" at bounding box center [142, 15] width 81 height 9
copy div "CL31590-5"
click at [94, 15] on icon at bounding box center [94, 15] width 6 height 6
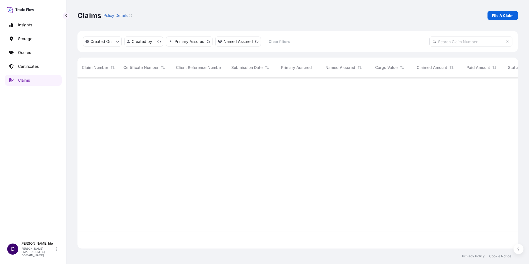
scroll to position [170, 436]
